Goal: Navigation & Orientation: Understand site structure

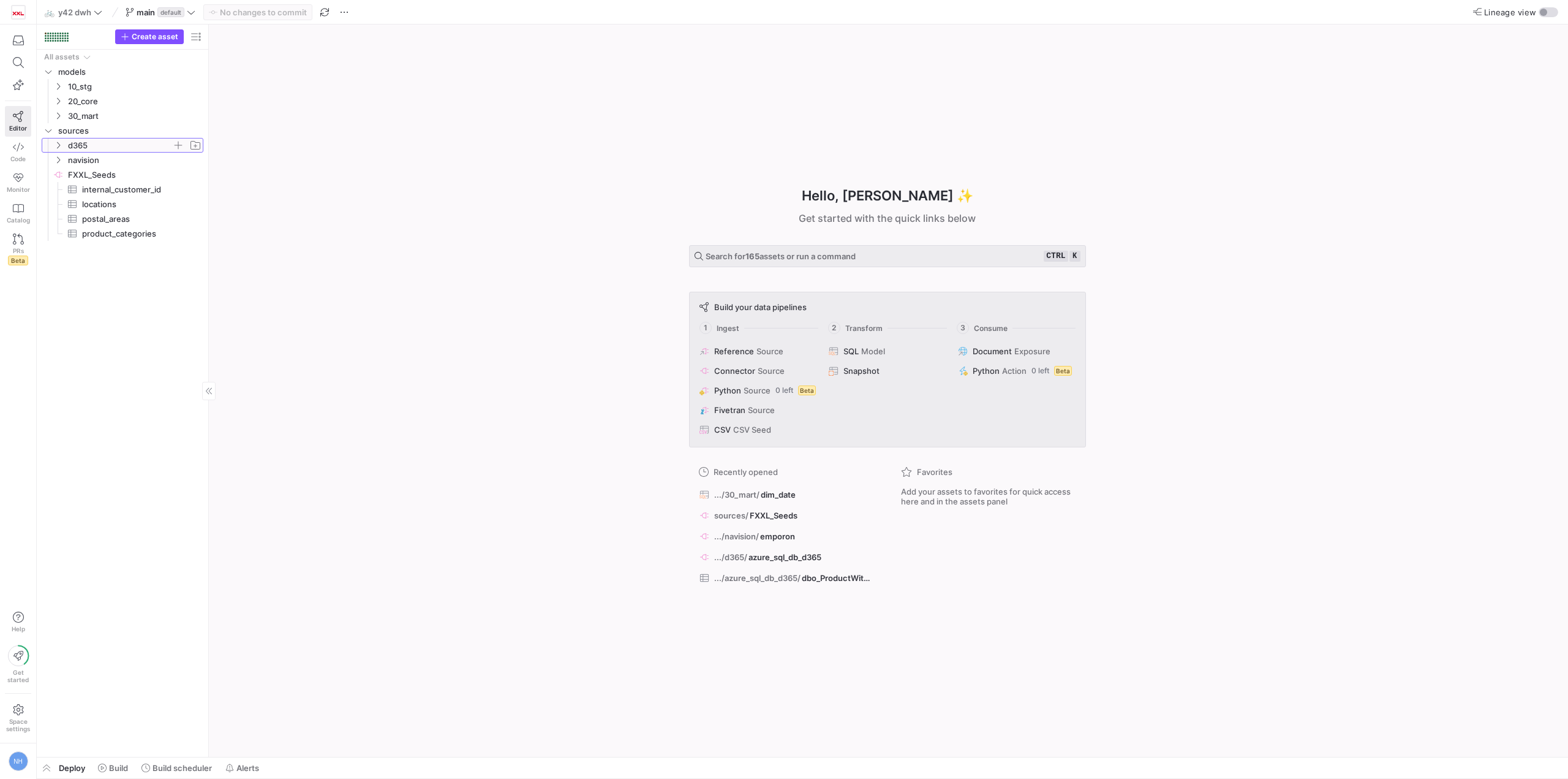
click at [120, 141] on span "d365" at bounding box center [120, 145] width 104 height 14
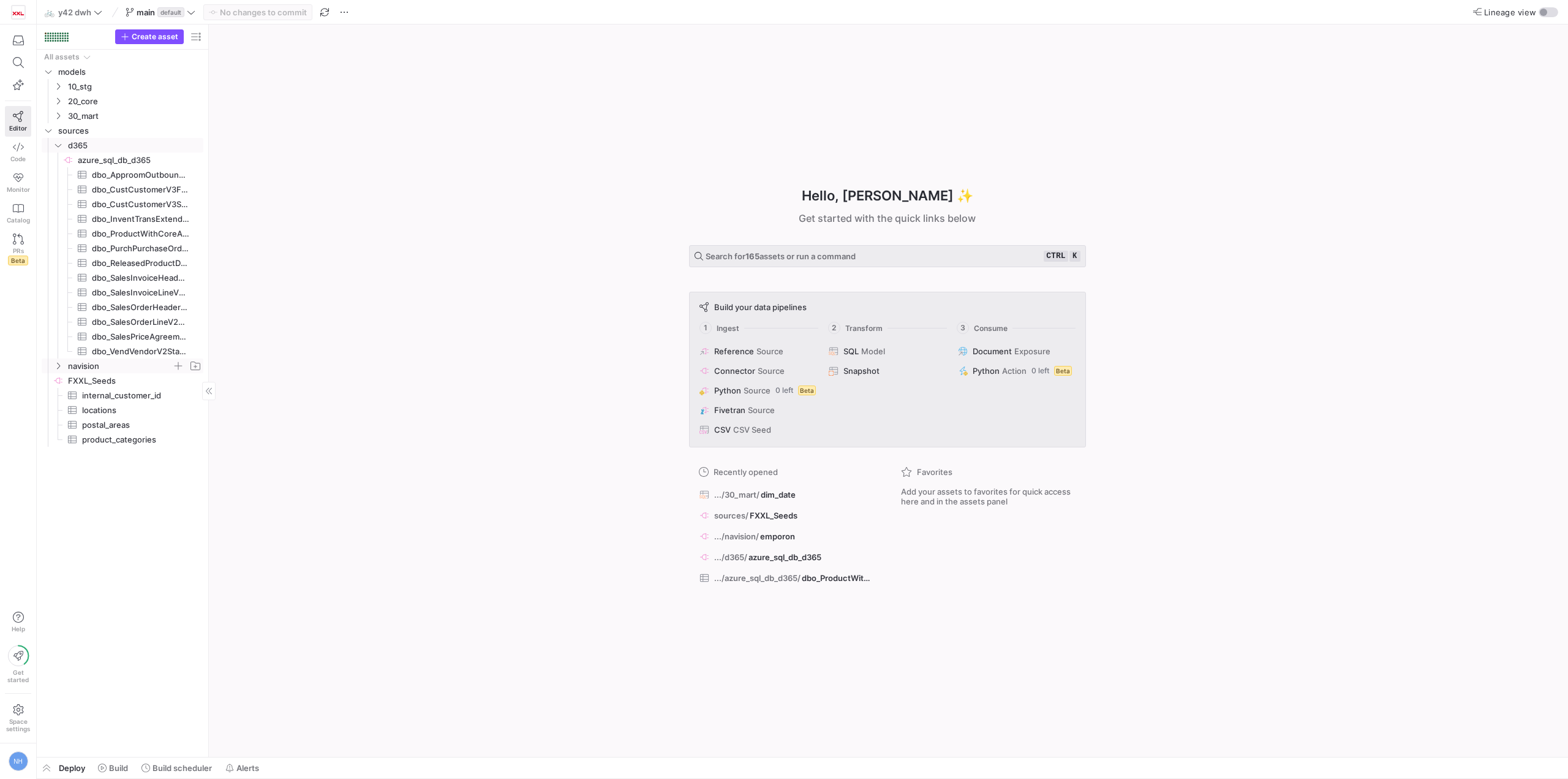
click at [84, 362] on span "navision" at bounding box center [120, 365] width 104 height 14
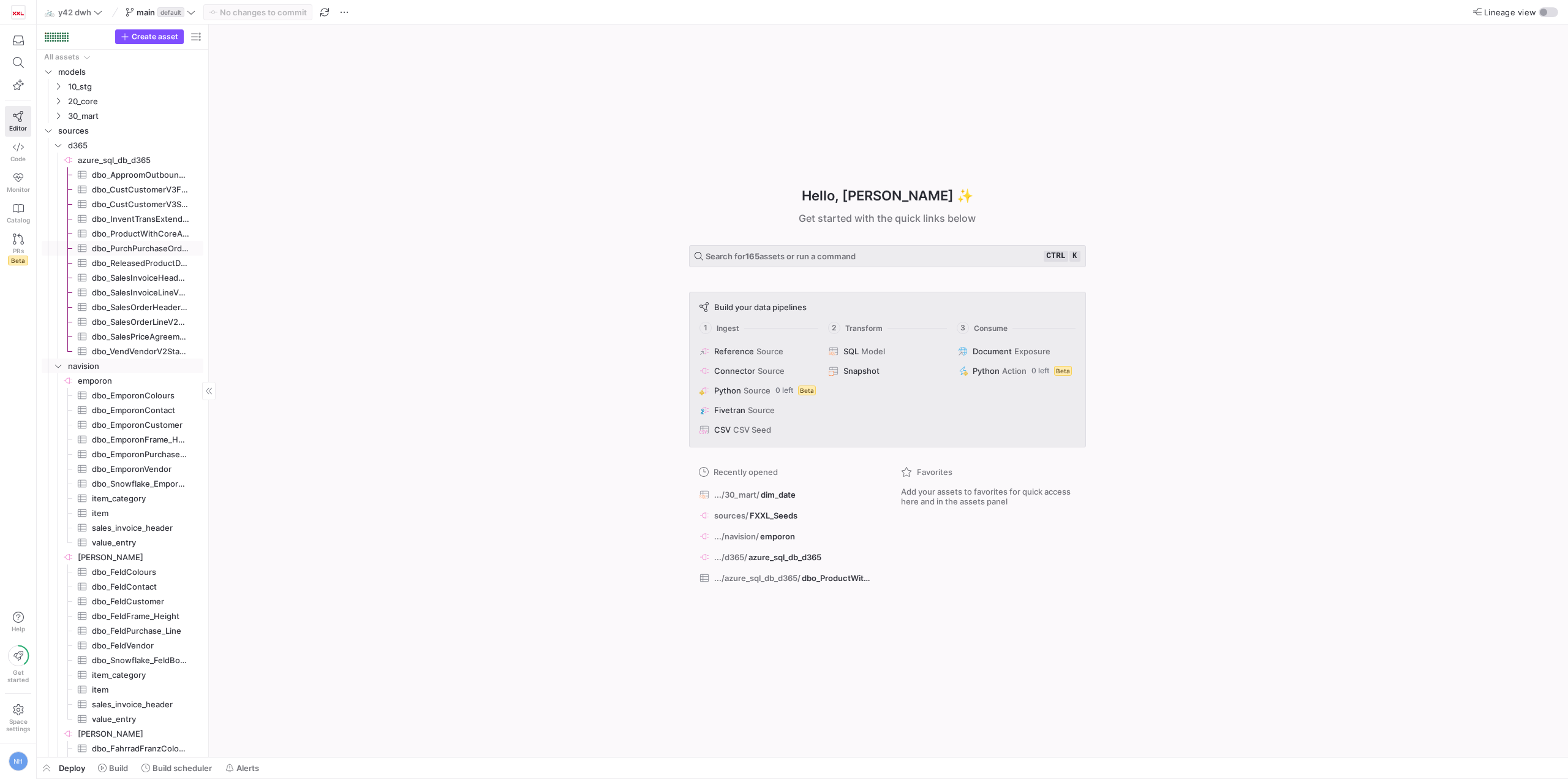
click at [147, 250] on span "dbo_PurchPurchaseOrderLineV2Staging​​​​​​​​​" at bounding box center [140, 248] width 97 height 14
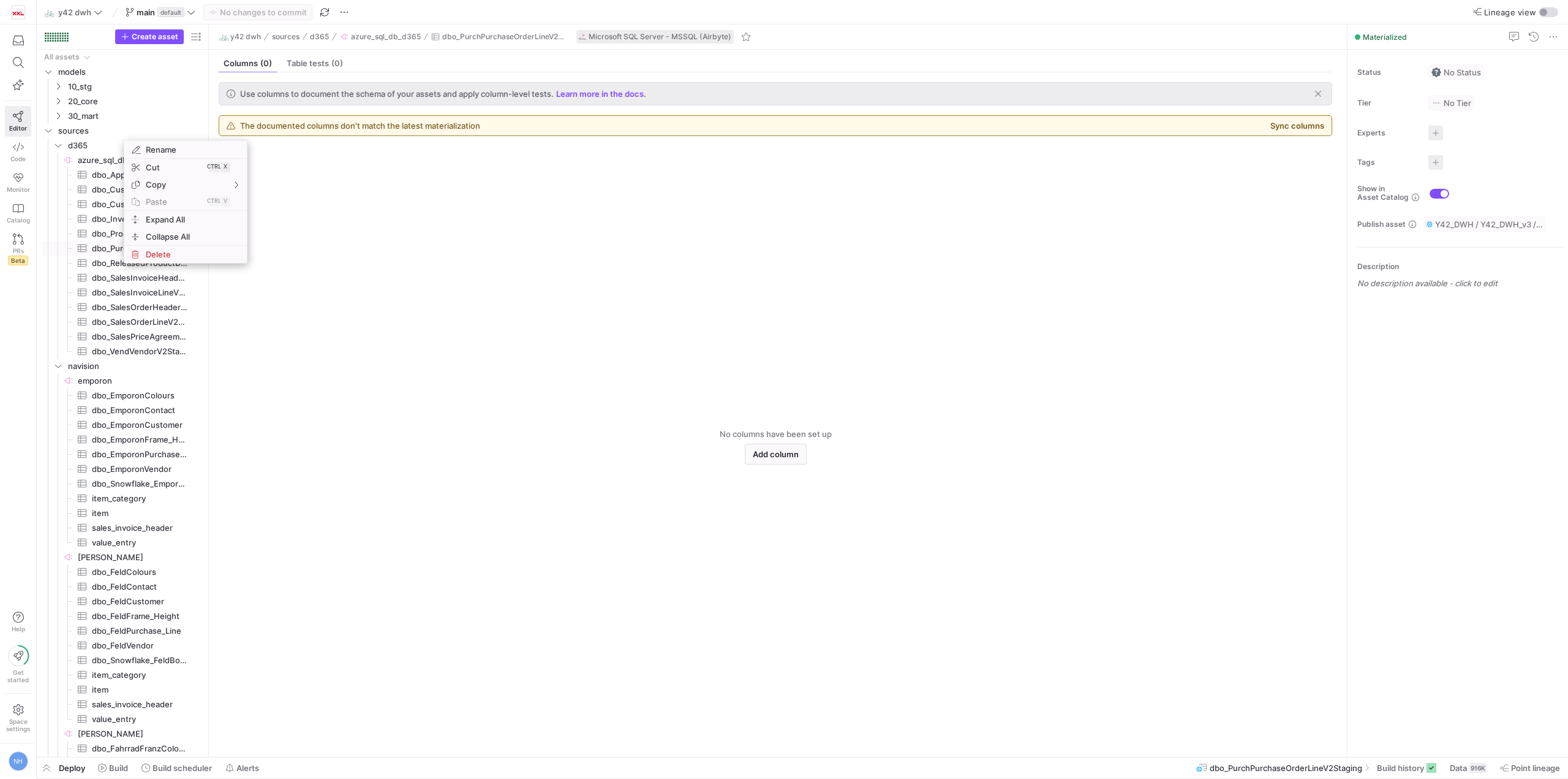
click at [434, 196] on y42-empty-state "No columns have been set up Add column" at bounding box center [775, 447] width 1114 height 601
click at [123, 175] on span "dbo_ApproomOutboundCustomerStaging​​​​​​​​​" at bounding box center [140, 174] width 97 height 14
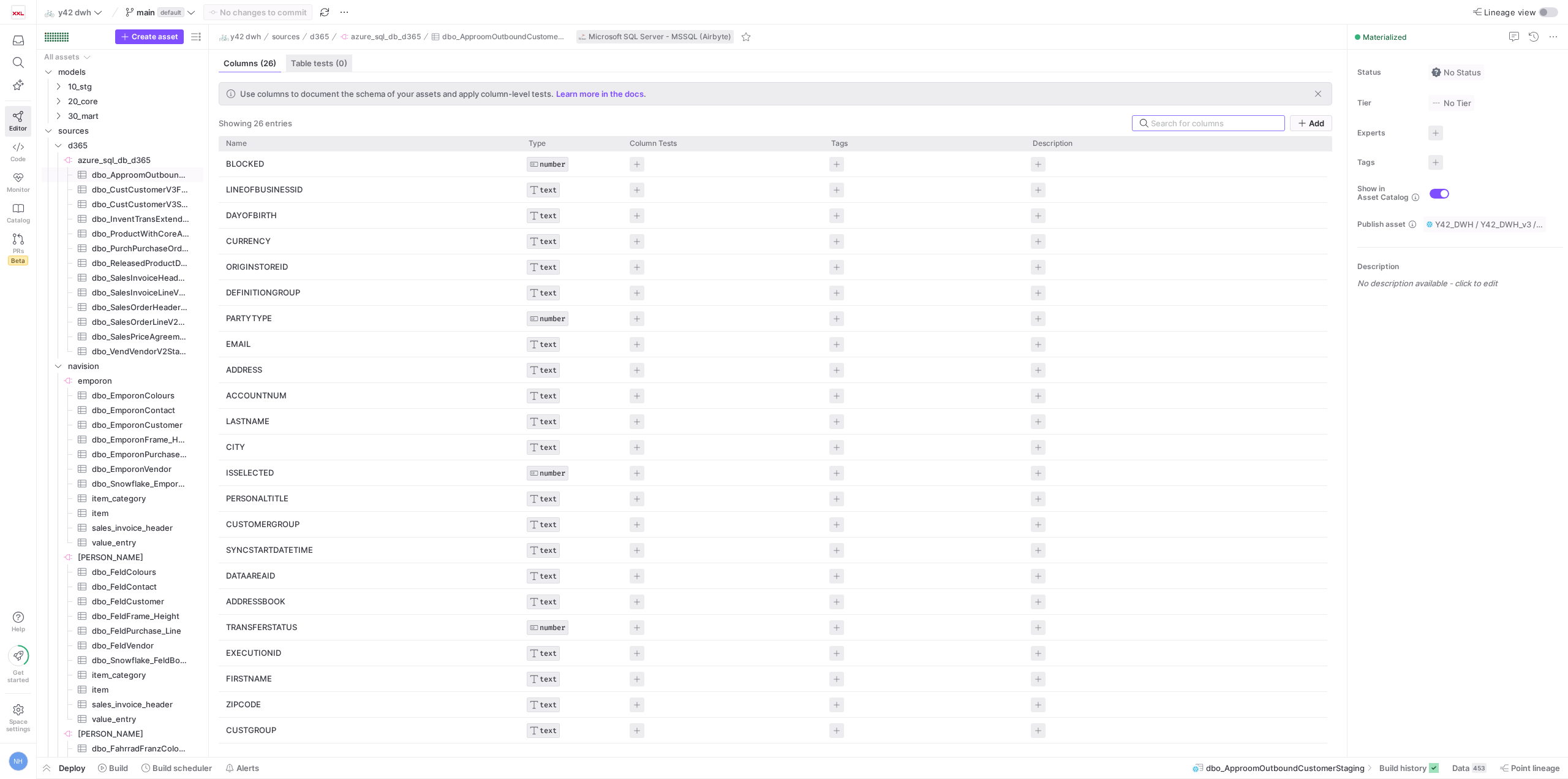
click at [326, 62] on span "Table tests (0)" at bounding box center [318, 63] width 56 height 8
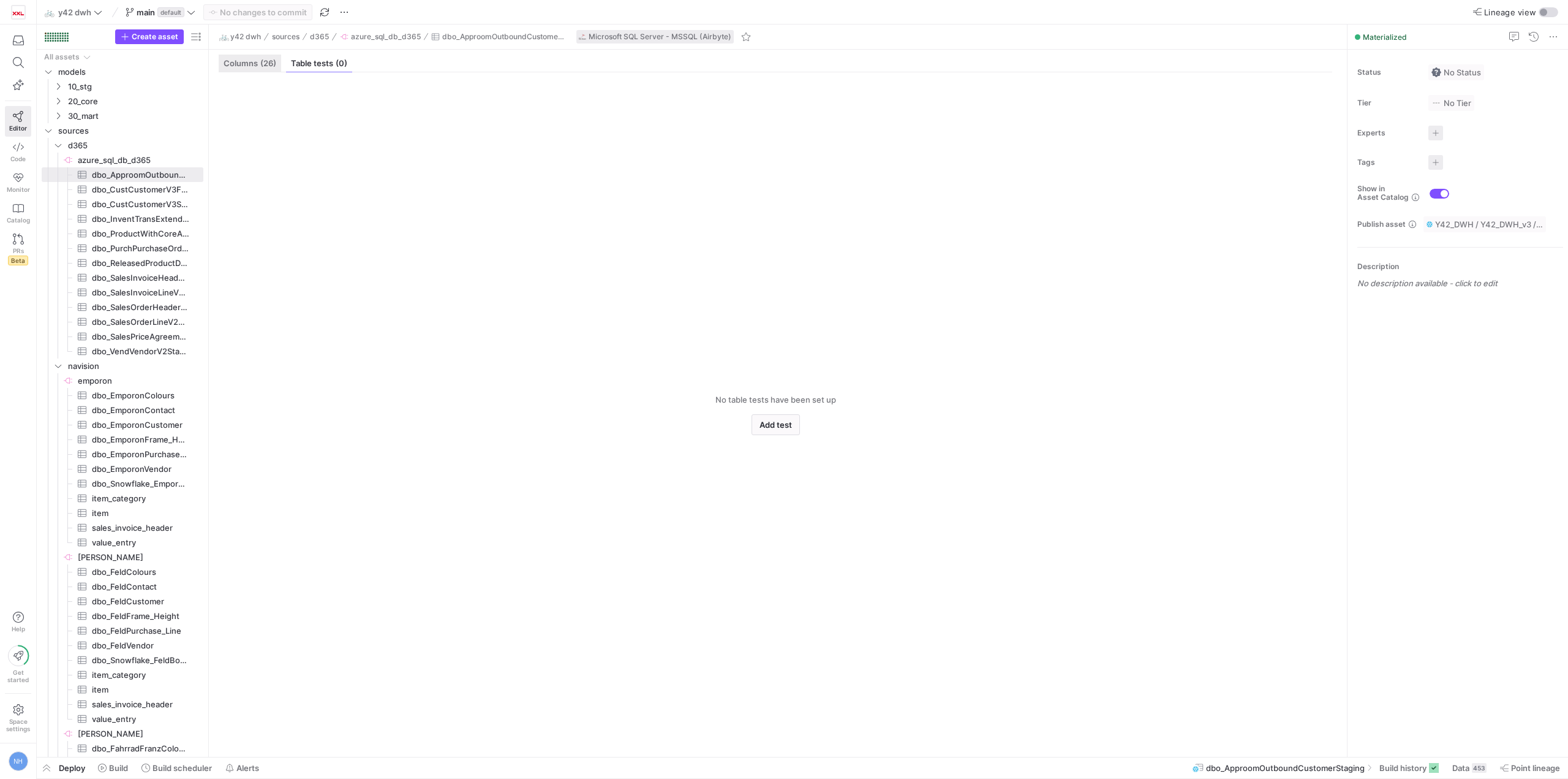
click at [257, 63] on span "Columns (26)" at bounding box center [250, 63] width 53 height 8
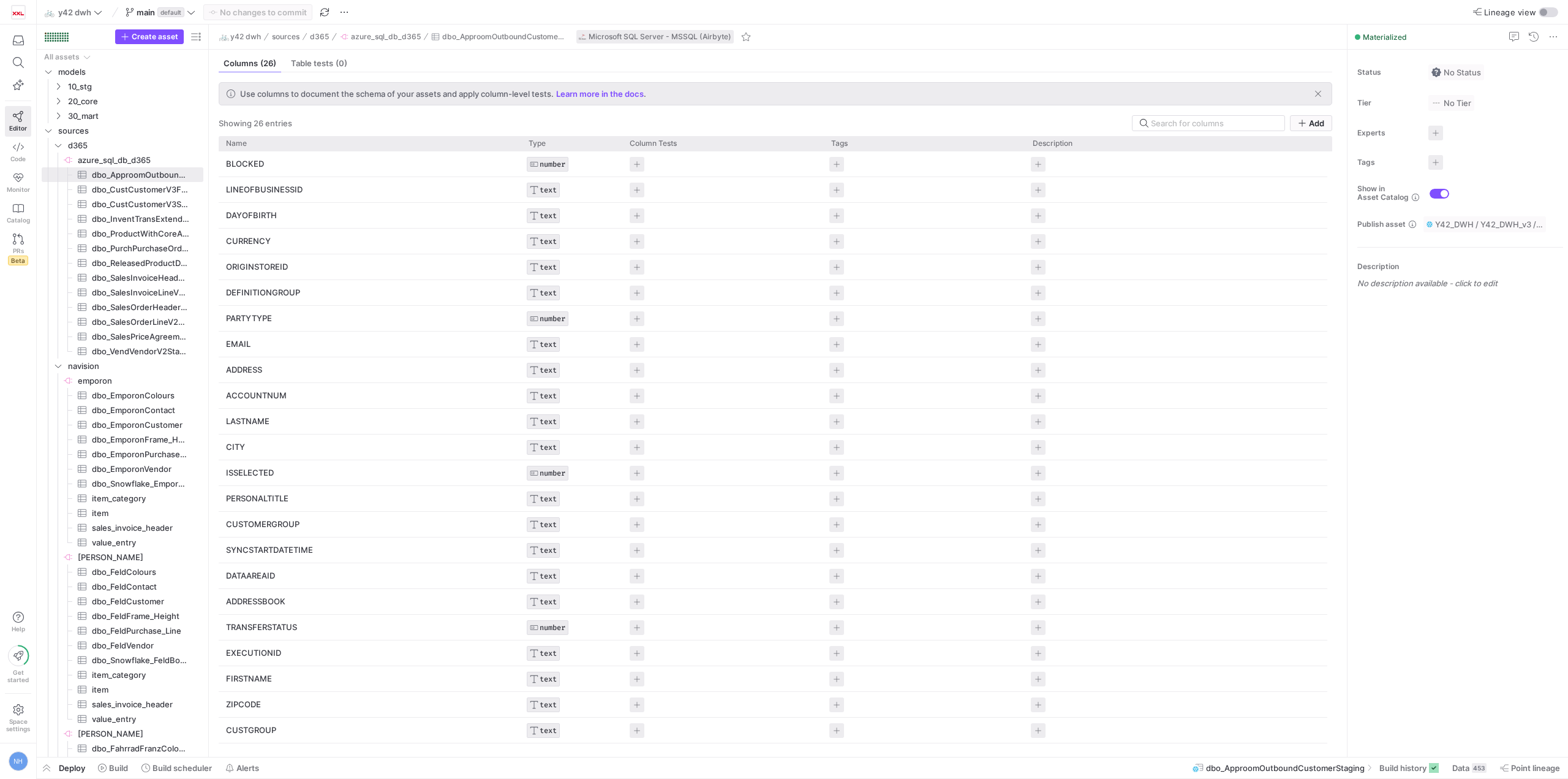
click at [378, 45] on div "🚲 y42 dwh sources d365 azure_sql_db_d365 dbo_ApproomOutboundCustomerStaging Mic…" at bounding box center [777, 37] width 1138 height 25
click at [378, 31] on span "button" at bounding box center [380, 36] width 86 height 13
click at [379, 36] on span "azure_sql_db_d365" at bounding box center [386, 36] width 70 height 9
click at [77, 148] on span "d365" at bounding box center [120, 145] width 104 height 14
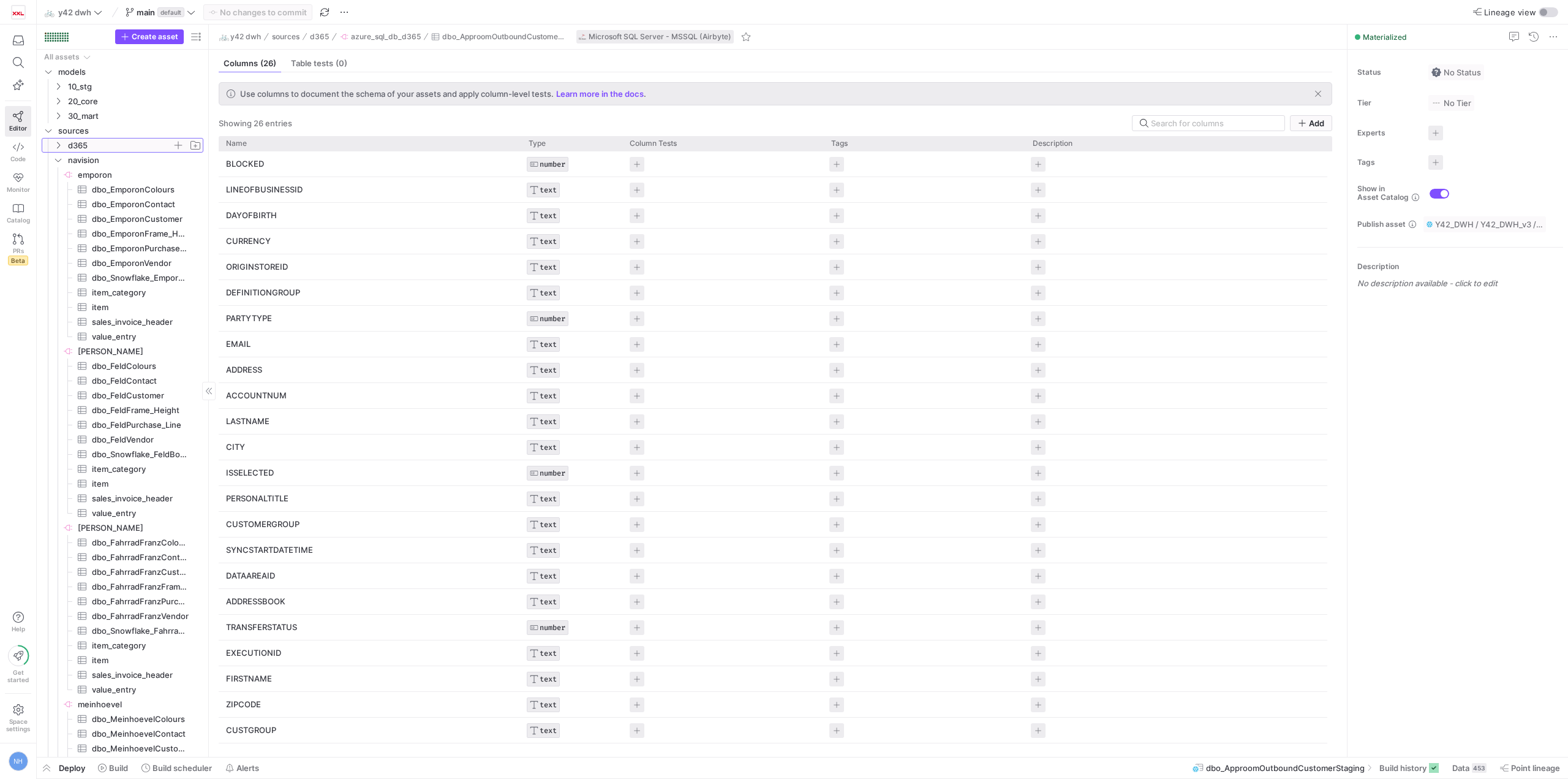
click at [114, 143] on span "d365" at bounding box center [120, 145] width 104 height 14
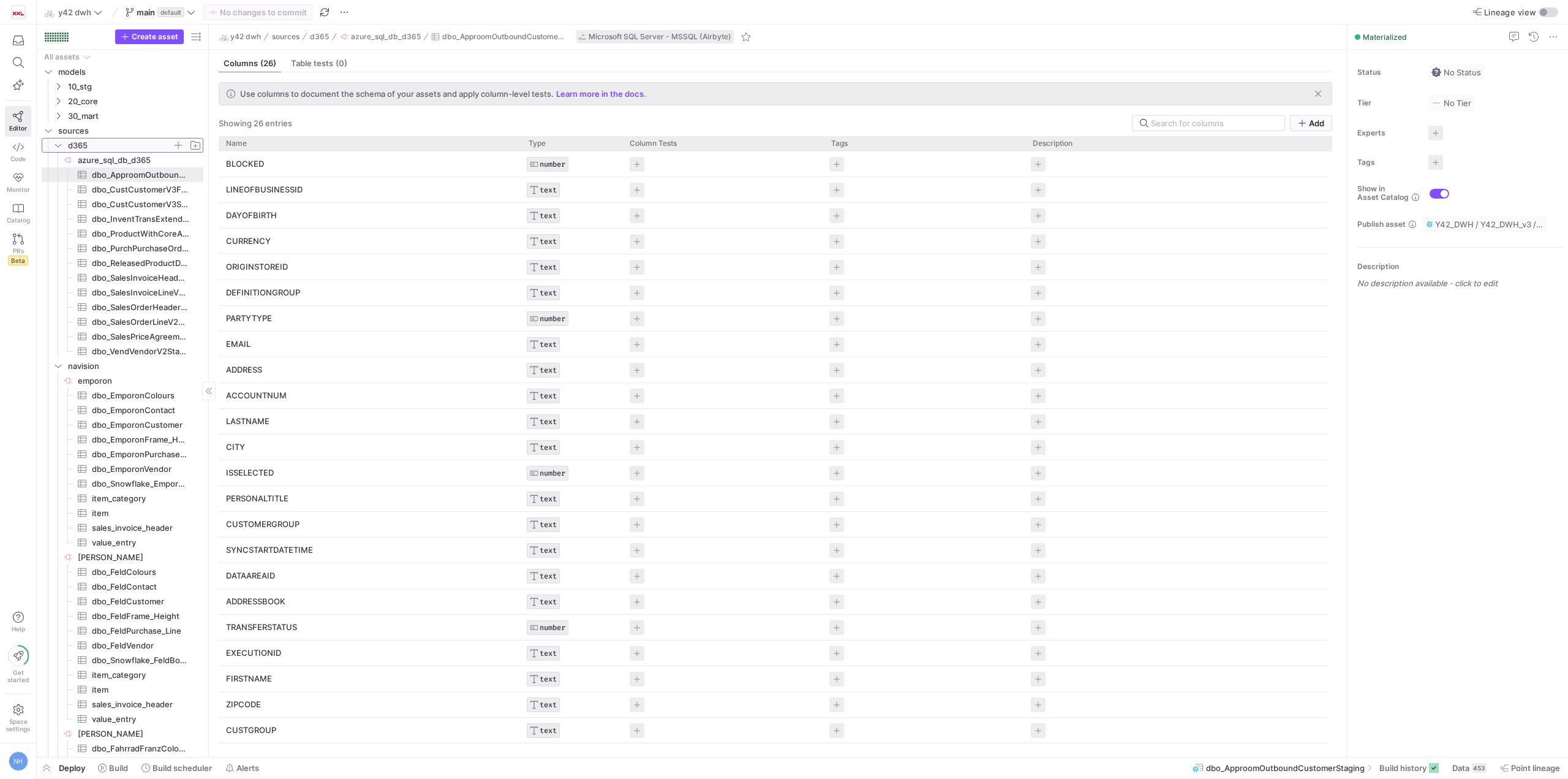
click at [91, 143] on span "d365" at bounding box center [120, 145] width 104 height 14
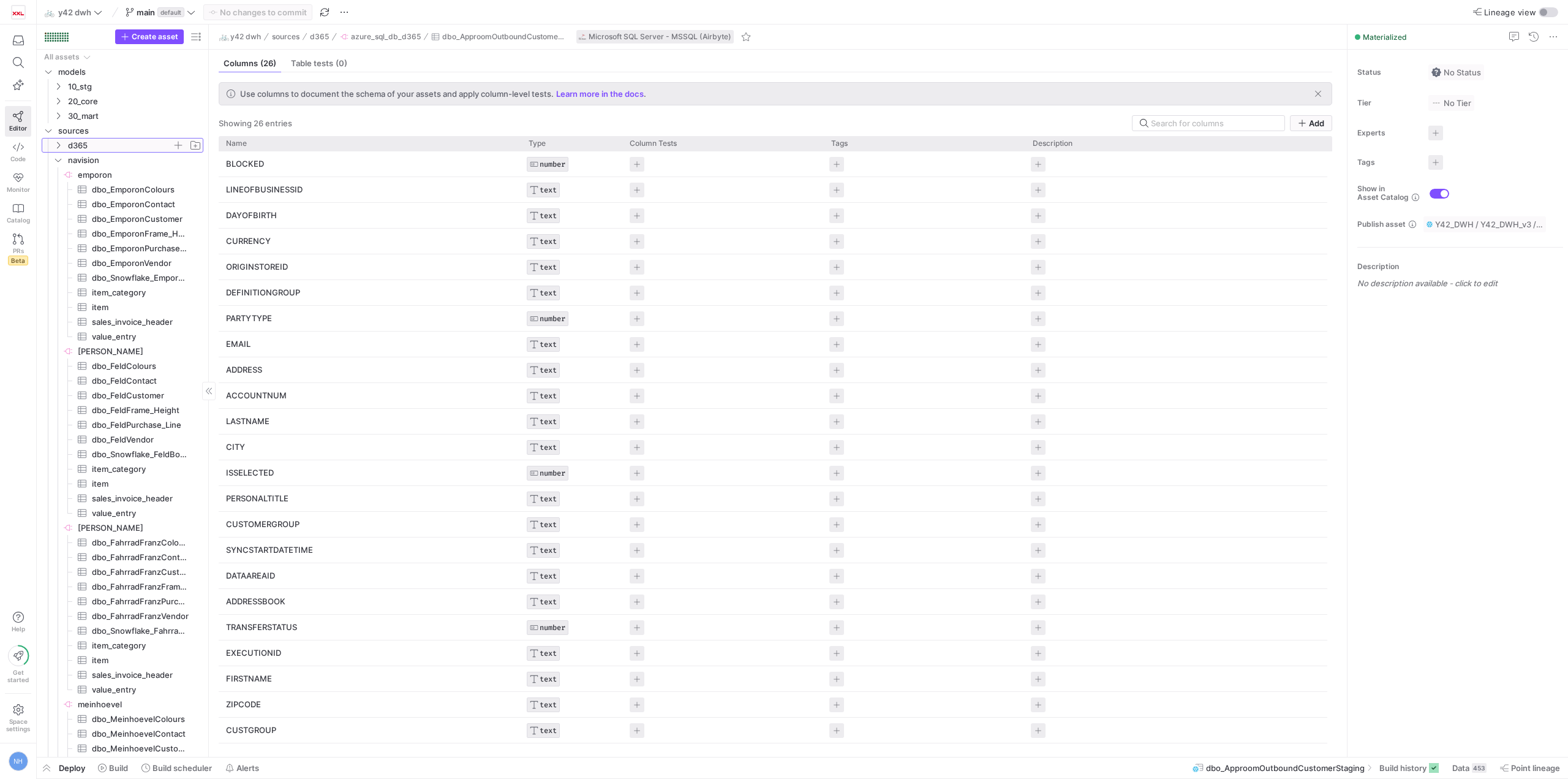
click at [90, 147] on span "d365" at bounding box center [120, 145] width 104 height 14
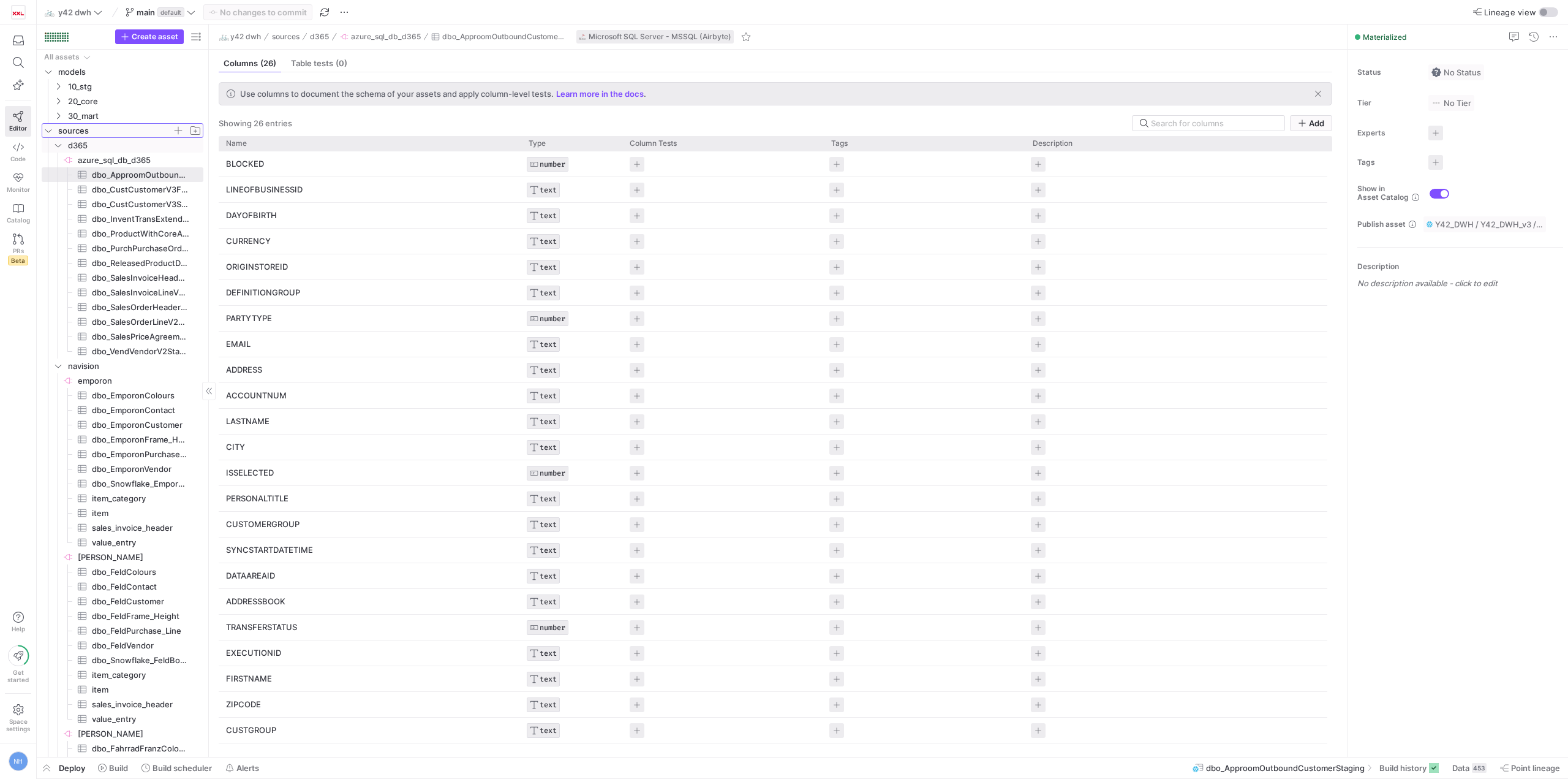
click at [96, 127] on span "sources" at bounding box center [115, 130] width 114 height 14
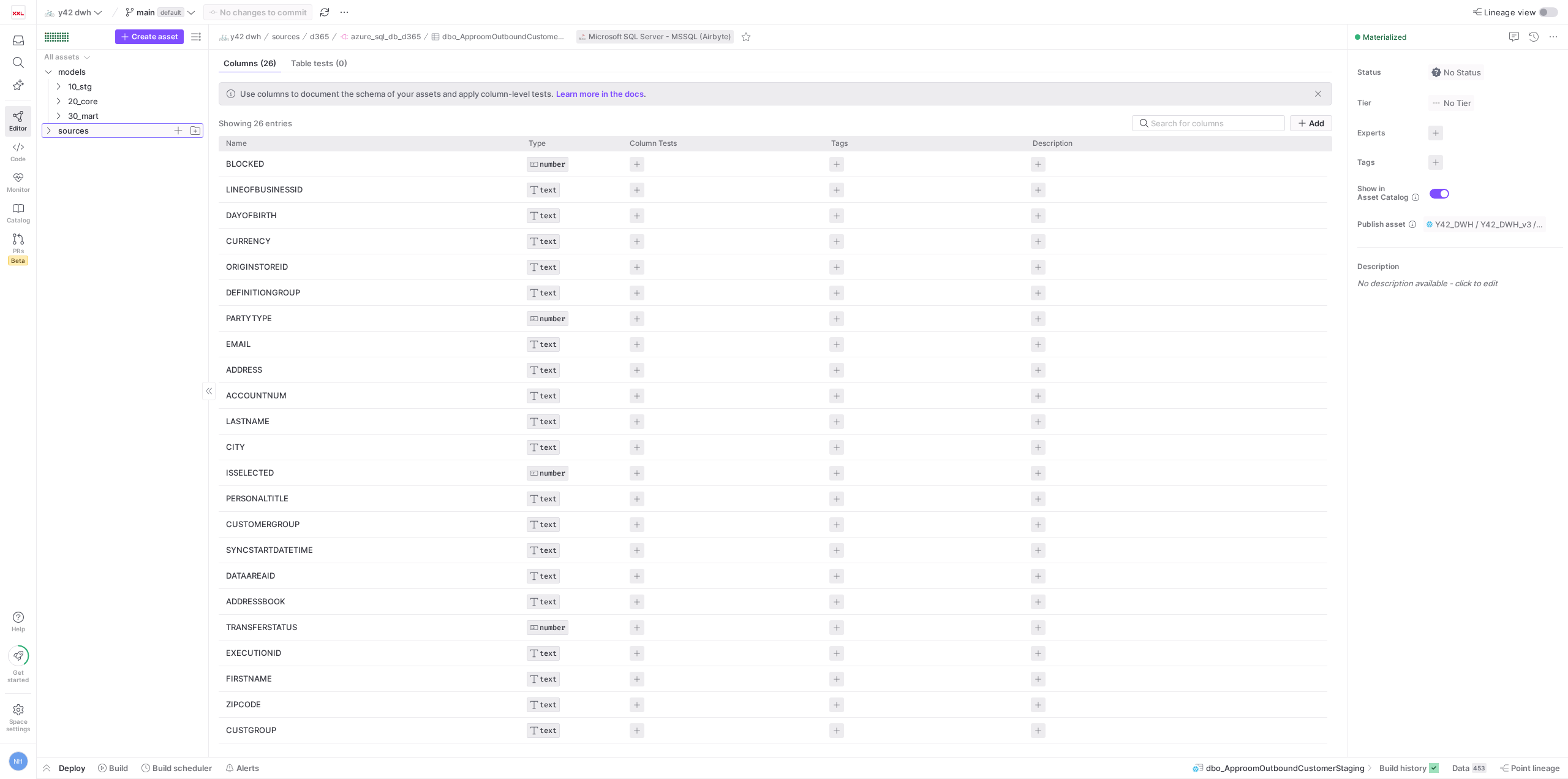
click at [96, 127] on span "sources" at bounding box center [115, 130] width 114 height 14
